Goal: Task Accomplishment & Management: Use online tool/utility

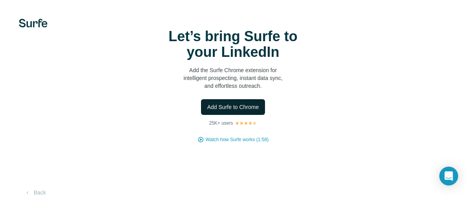
click at [258, 104] on span "Add Surfe to Chrome" at bounding box center [233, 107] width 52 height 8
click at [257, 107] on span "Add Surfe to Chrome" at bounding box center [233, 107] width 52 height 8
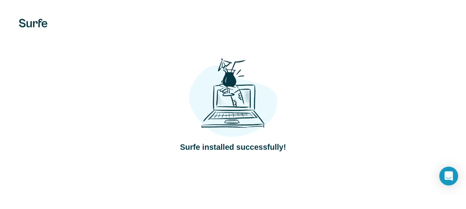
click at [423, 144] on div "Surfe installed successfully!" at bounding box center [233, 104] width 434 height 96
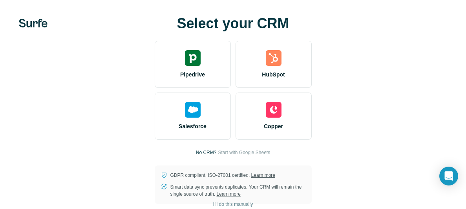
click at [441, 138] on div "Select your CRM Pipedrive HubSpot Salesforce Copper No CRM? Start with Google S…" at bounding box center [233, 110] width 434 height 188
